Goal: Information Seeking & Learning: Check status

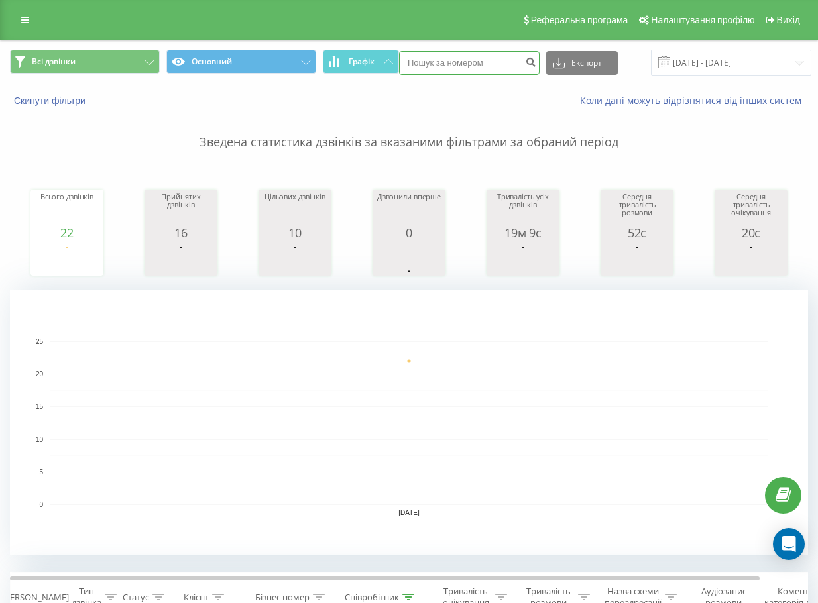
paste input "48 53 590 33 78"
type input "48 53 590 33 78"
click at [533, 60] on icon "submit" at bounding box center [530, 60] width 11 height 8
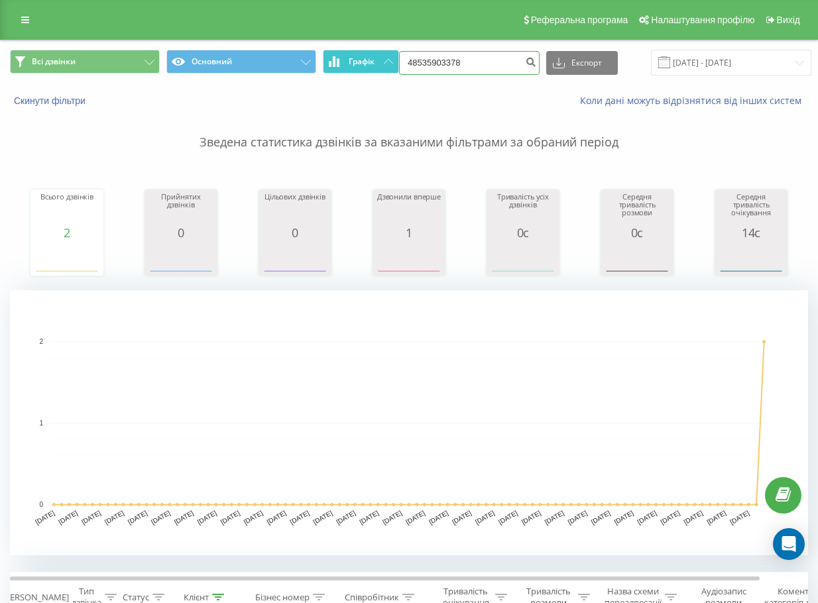
drag, startPoint x: 466, startPoint y: 68, endPoint x: 392, endPoint y: 68, distance: 73.6
click at [392, 68] on div "Всі дзвінки Основний Графік 48535903378 Експорт .csv .xls .xlsx 23.06.2025 - 23…" at bounding box center [409, 63] width 798 height 26
paste input "60 161 30 75"
type input "48 60 161 30 75"
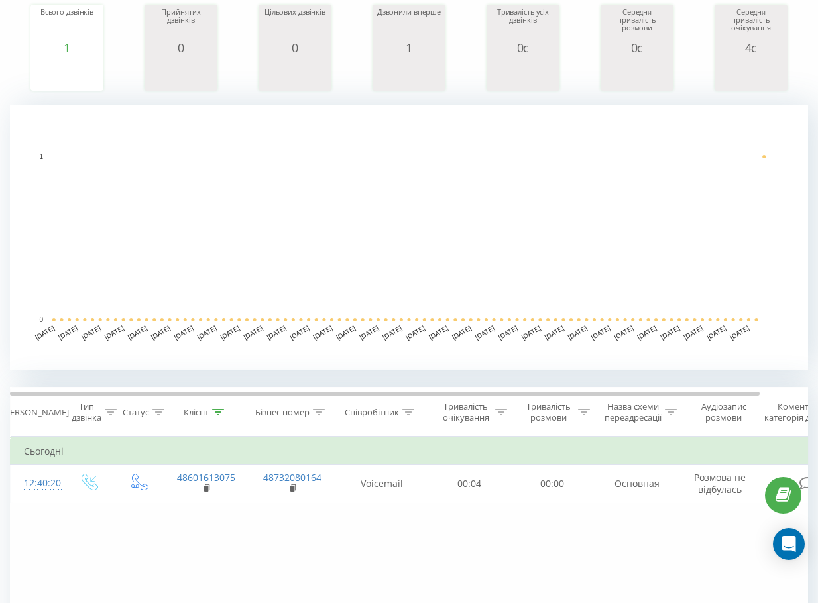
scroll to position [367, 0]
